Goal: Information Seeking & Learning: Learn about a topic

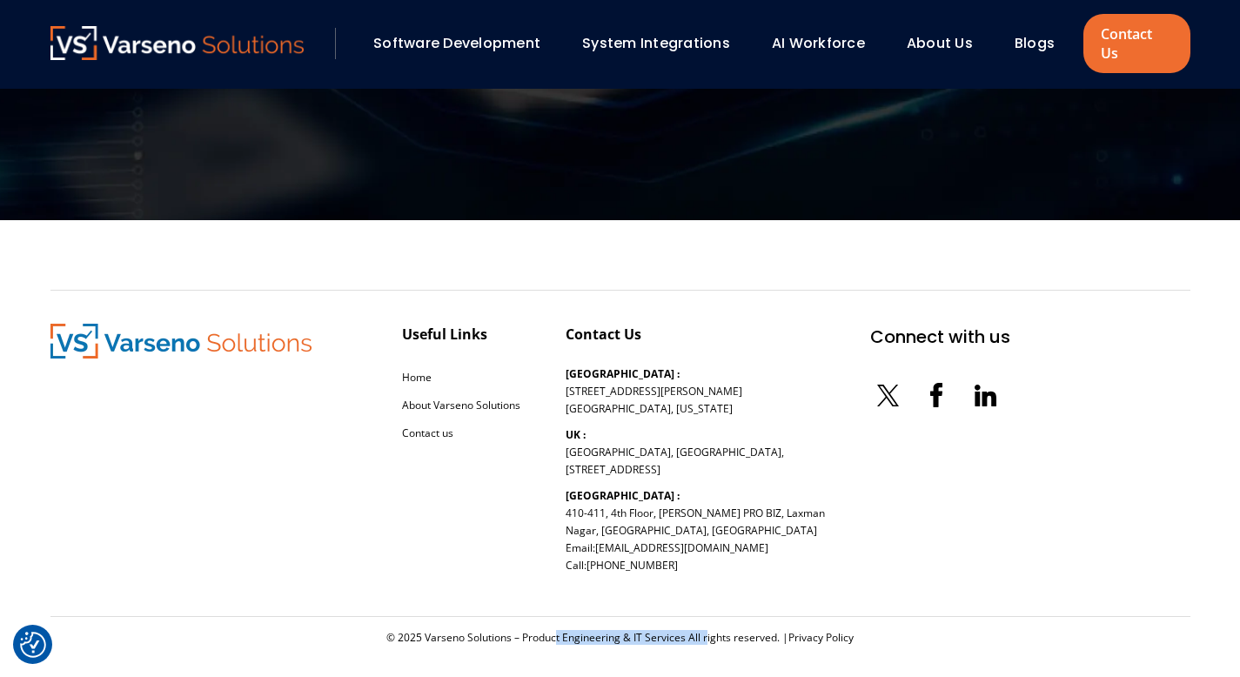
click at [473, 34] on link "Software Development" at bounding box center [456, 43] width 167 height 20
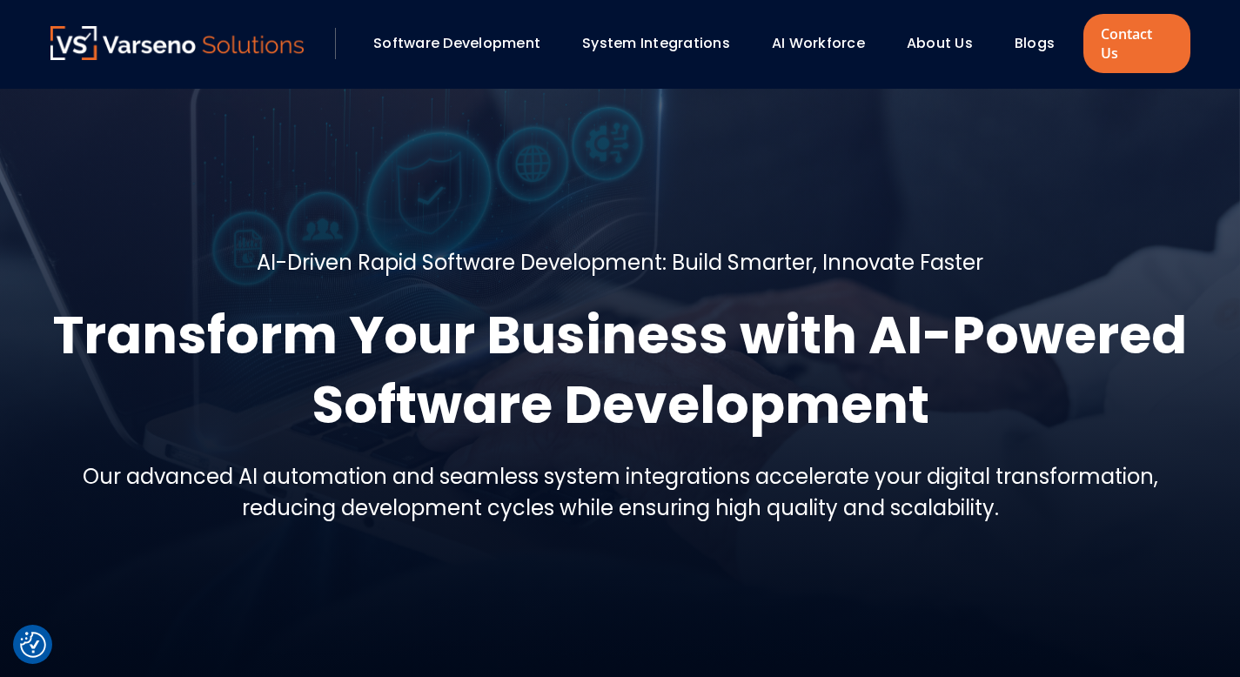
click at [220, 40] on img at bounding box center [177, 43] width 254 height 34
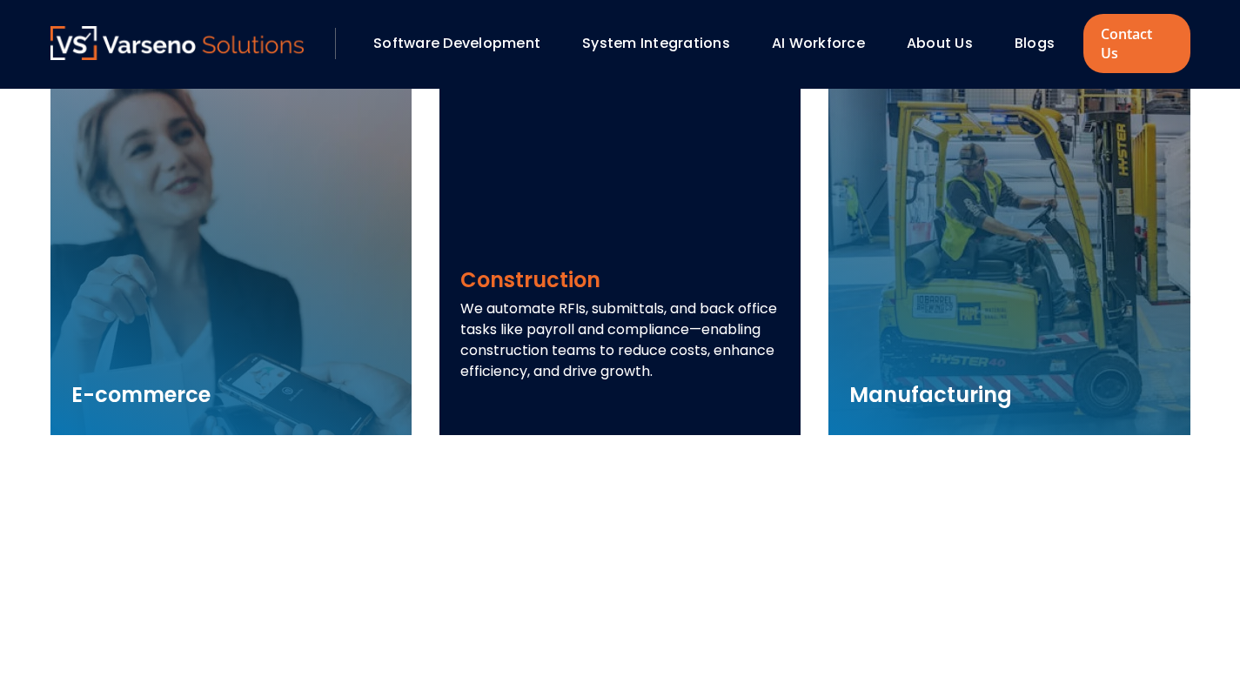
scroll to position [2593, 0]
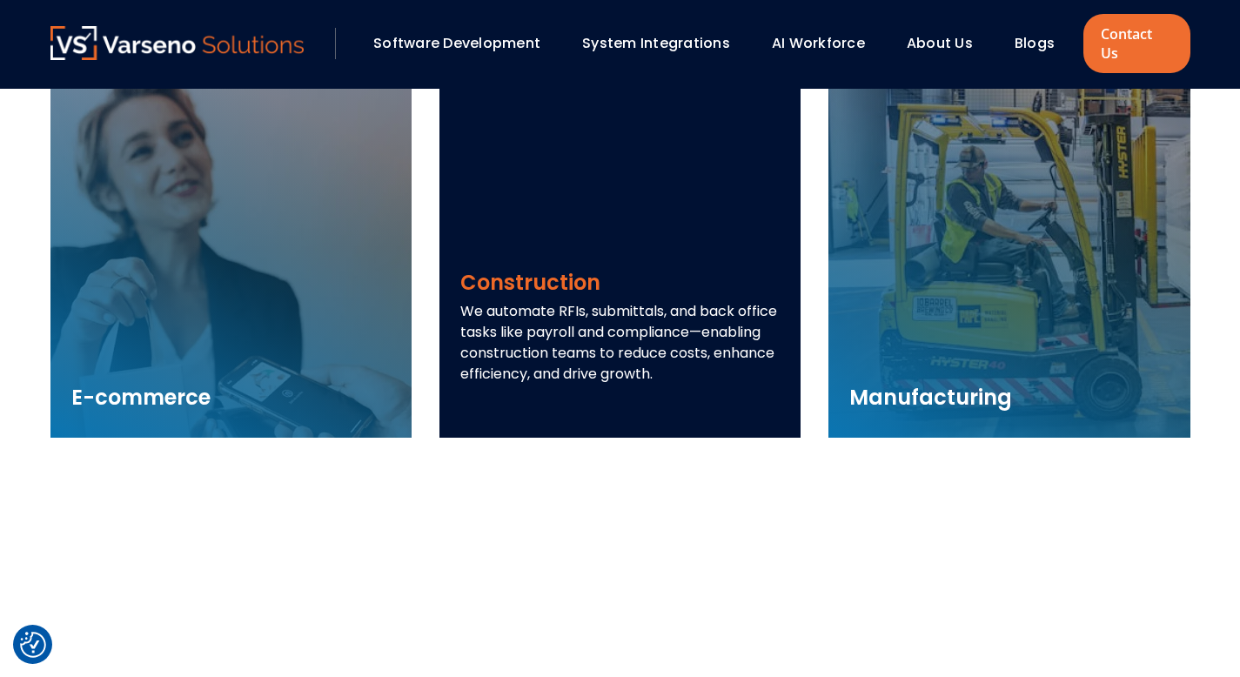
drag, startPoint x: 463, startPoint y: 290, endPoint x: 721, endPoint y: 354, distance: 266.3
click at [721, 354] on p "We automate RFIs, submittals, and back office tasks like payroll and compliance…" at bounding box center [619, 343] width 319 height 84
copy p "We automate RFIs, submittals, and back office tasks like payroll and compliance…"
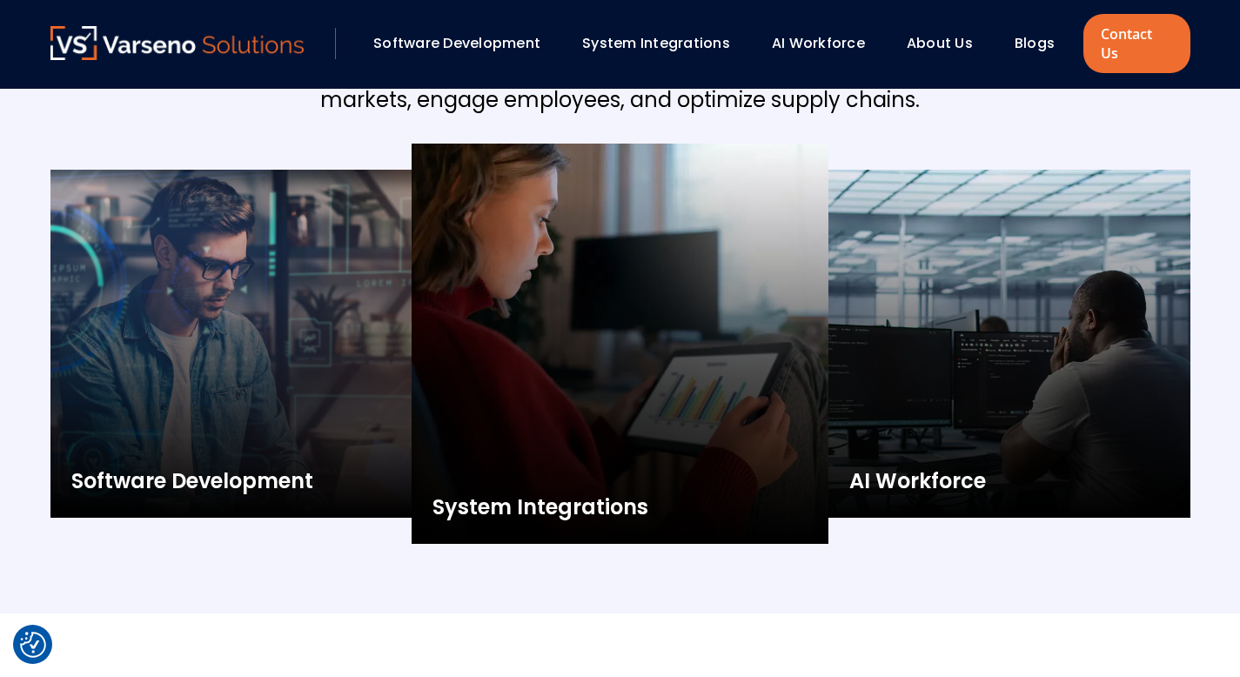
scroll to position [1563, 0]
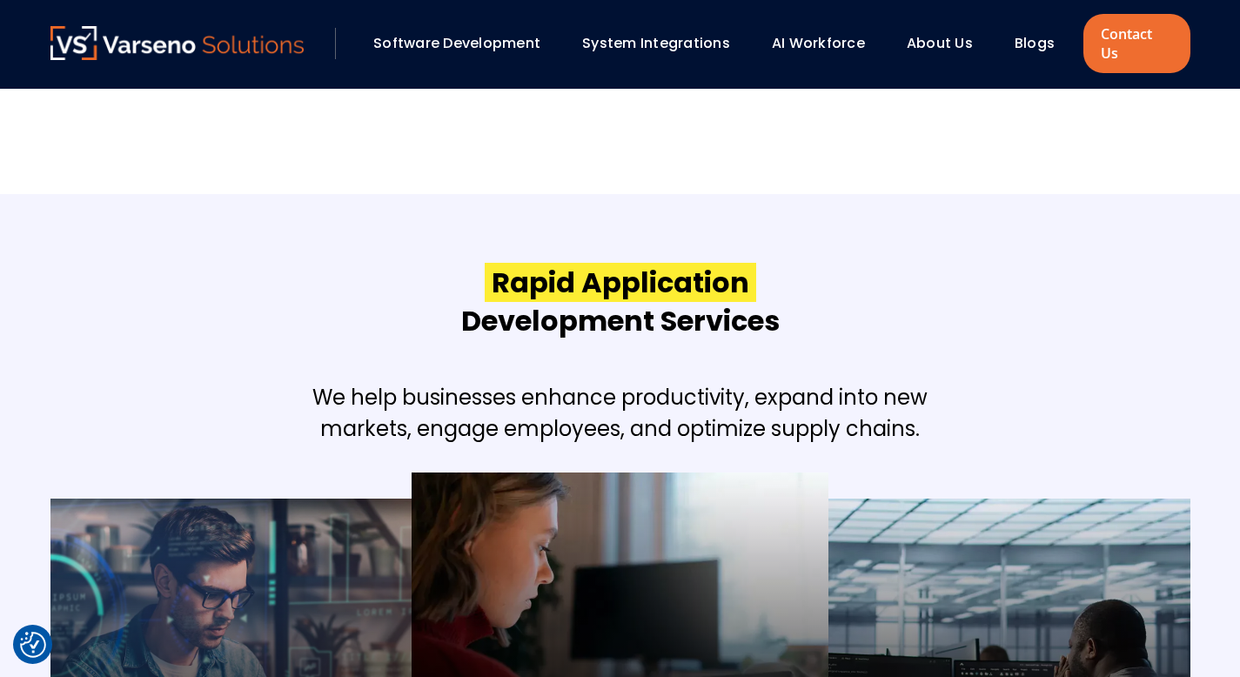
click at [472, 34] on link "Software Development" at bounding box center [456, 43] width 167 height 20
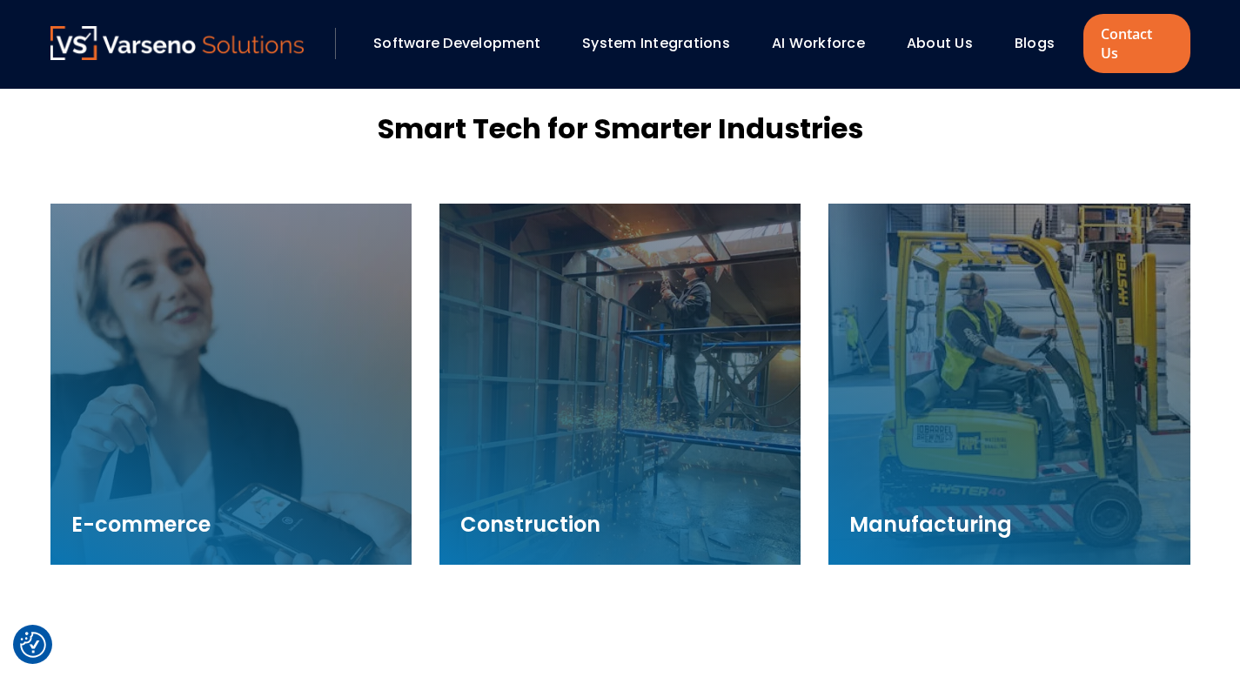
scroll to position [2461, 0]
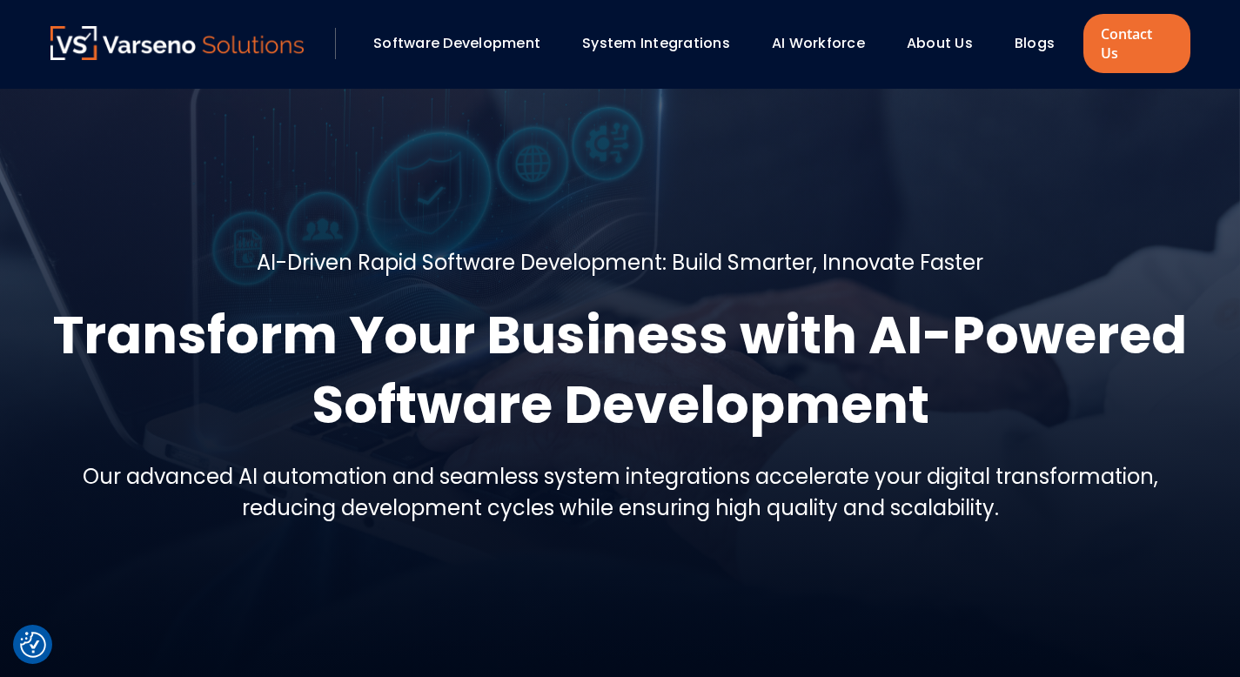
click at [236, 40] on img at bounding box center [177, 43] width 254 height 34
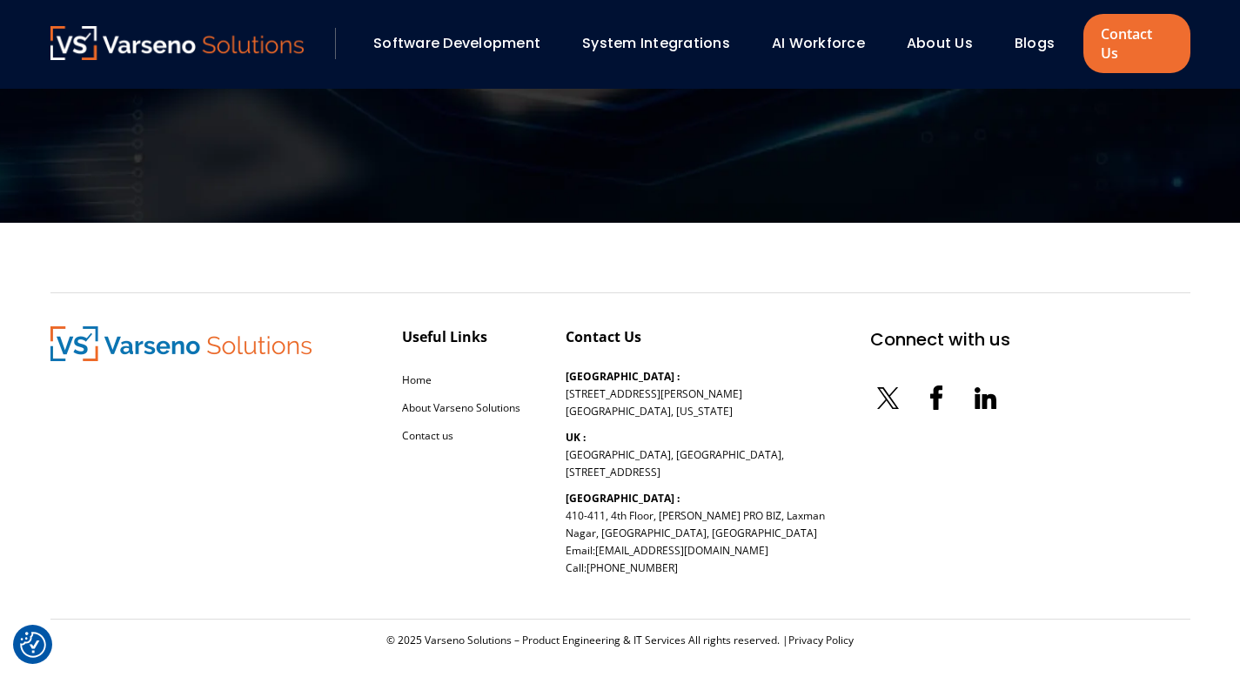
scroll to position [5681, 0]
